Goal: Information Seeking & Learning: Check status

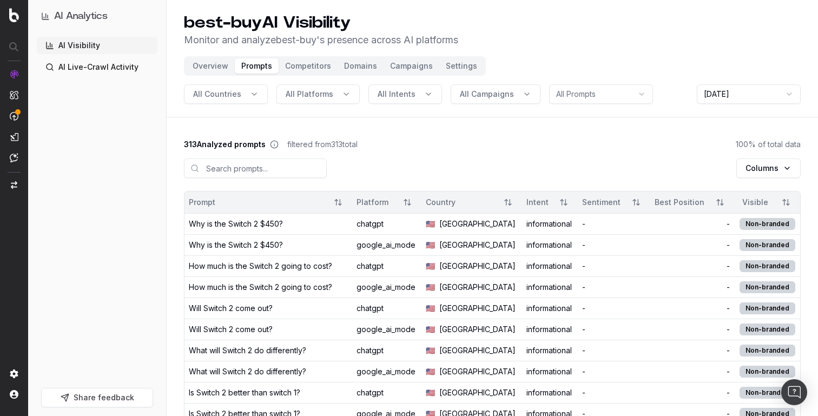
click at [89, 35] on div "AI Analytics" at bounding box center [97, 20] width 121 height 32
drag, startPoint x: 352, startPoint y: 19, endPoint x: 150, endPoint y: 18, distance: 201.9
click at [328, 35] on p "Monitor and analyze best-buy 's presence across AI platforms" at bounding box center [321, 39] width 274 height 15
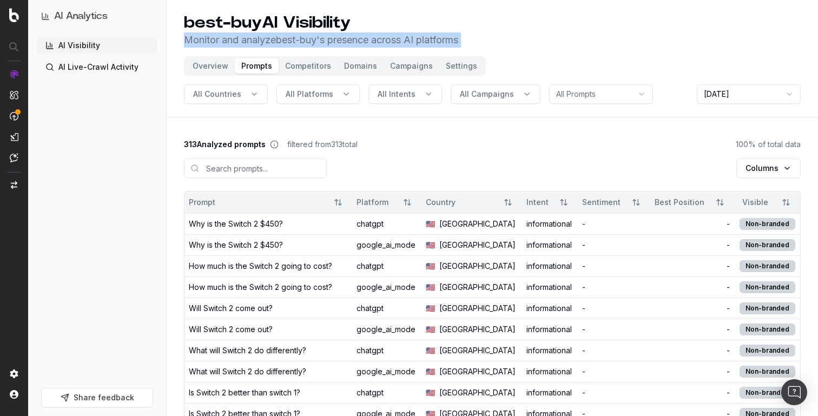
click at [328, 35] on p "Monitor and analyze best-buy 's presence across AI platforms" at bounding box center [321, 39] width 274 height 15
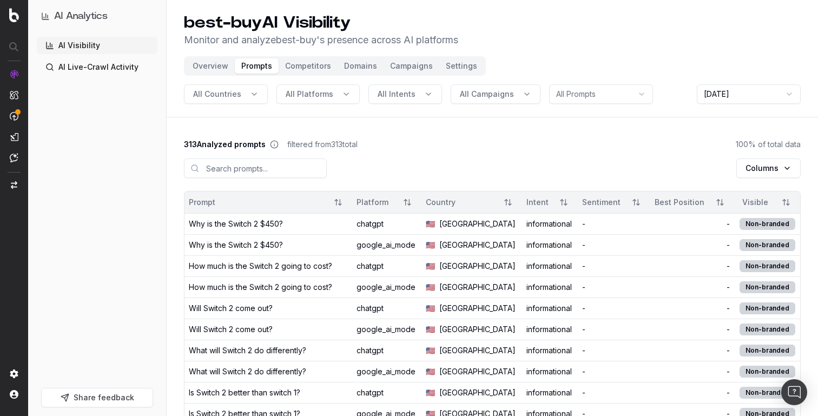
click at [328, 18] on h1 "best-buy AI Visibility" at bounding box center [321, 22] width 274 height 19
click at [356, 18] on h1 "best-buy AI Visibility" at bounding box center [321, 22] width 274 height 19
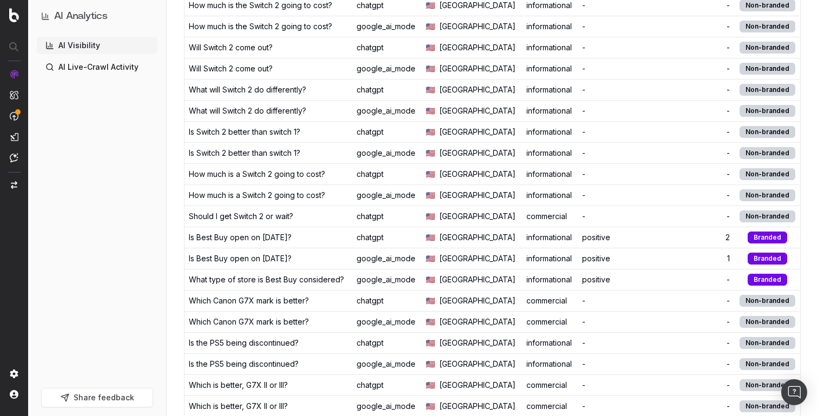
scroll to position [294, 0]
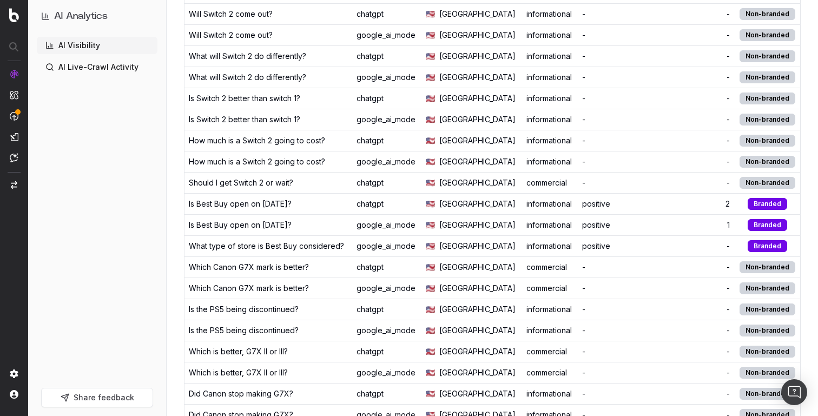
click at [462, 179] on span "[GEOGRAPHIC_DATA]" at bounding box center [477, 182] width 76 height 11
